Goal: Check status: Check status

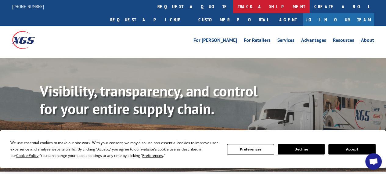
click at [233, 4] on link "track a shipment" at bounding box center [271, 6] width 77 height 13
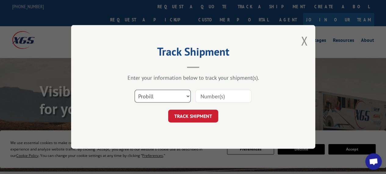
click at [187, 96] on select "Select category... Probill BOL PO" at bounding box center [163, 96] width 56 height 13
select select "bol"
click at [135, 90] on select "Select category... Probill BOL PO" at bounding box center [163, 96] width 56 height 13
click at [210, 97] on input at bounding box center [223, 96] width 56 height 13
paste input "2681144"
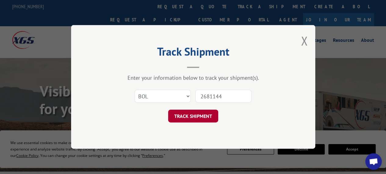
type input "2681144"
click at [190, 114] on button "TRACK SHIPMENT" at bounding box center [193, 116] width 50 height 13
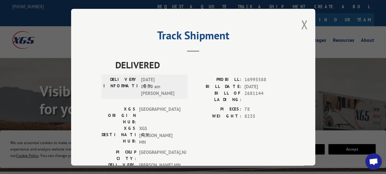
scroll to position [14, 0]
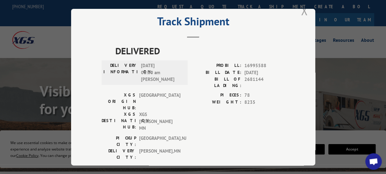
click at [303, 13] on button "Close modal" at bounding box center [304, 10] width 7 height 16
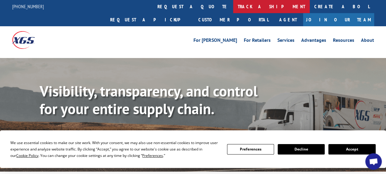
click at [233, 8] on link "track a shipment" at bounding box center [271, 6] width 77 height 13
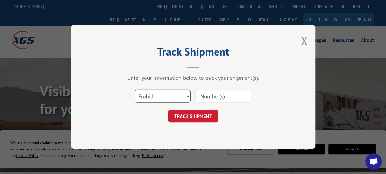
click at [187, 95] on select "Select category... Probill BOL PO" at bounding box center [163, 96] width 56 height 13
select select "bol"
click at [135, 90] on select "Select category... Probill BOL PO" at bounding box center [163, 96] width 56 height 13
click at [218, 99] on input at bounding box center [223, 96] width 56 height 13
paste input "2790477"
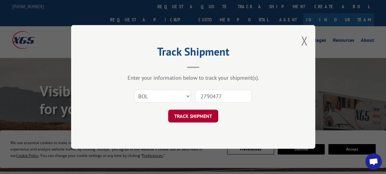
type input "2790477"
click at [196, 117] on button "TRACK SHIPMENT" at bounding box center [193, 116] width 50 height 13
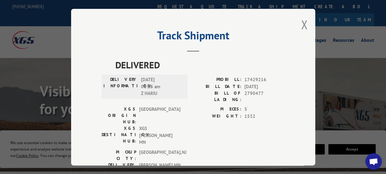
click at [230, 149] on div "[GEOGRAPHIC_DATA]: [GEOGRAPHIC_DATA] , [GEOGRAPHIC_DATA] DELIVERY CITY: [GEOGRA…" at bounding box center [193, 163] width 183 height 29
click at [303, 22] on button "Close modal" at bounding box center [304, 24] width 7 height 16
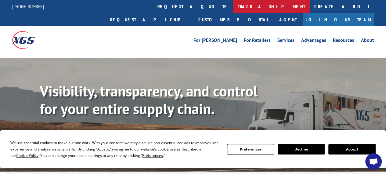
click at [233, 8] on link "track a shipment" at bounding box center [271, 6] width 77 height 13
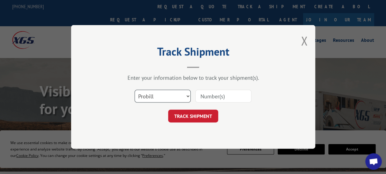
click at [189, 97] on select "Select category... Probill BOL PO" at bounding box center [163, 96] width 56 height 13
select select "bol"
click at [135, 90] on select "Select category... Probill BOL PO" at bounding box center [163, 96] width 56 height 13
click at [219, 97] on input at bounding box center [223, 96] width 56 height 13
paste input "2760438"
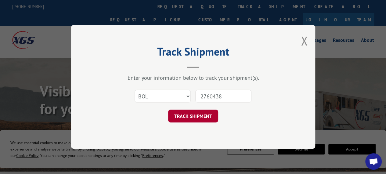
type input "2760438"
click at [194, 116] on button "TRACK SHIPMENT" at bounding box center [193, 116] width 50 height 13
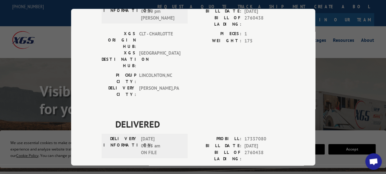
scroll to position [214, 0]
